Goal: Entertainment & Leisure: Consume media (video, audio)

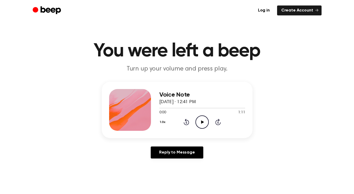
click at [203, 124] on icon "Play Audio" at bounding box center [201, 122] width 13 height 13
click at [204, 122] on icon "Play Audio" at bounding box center [201, 122] width 13 height 13
